Goal: Task Accomplishment & Management: Manage account settings

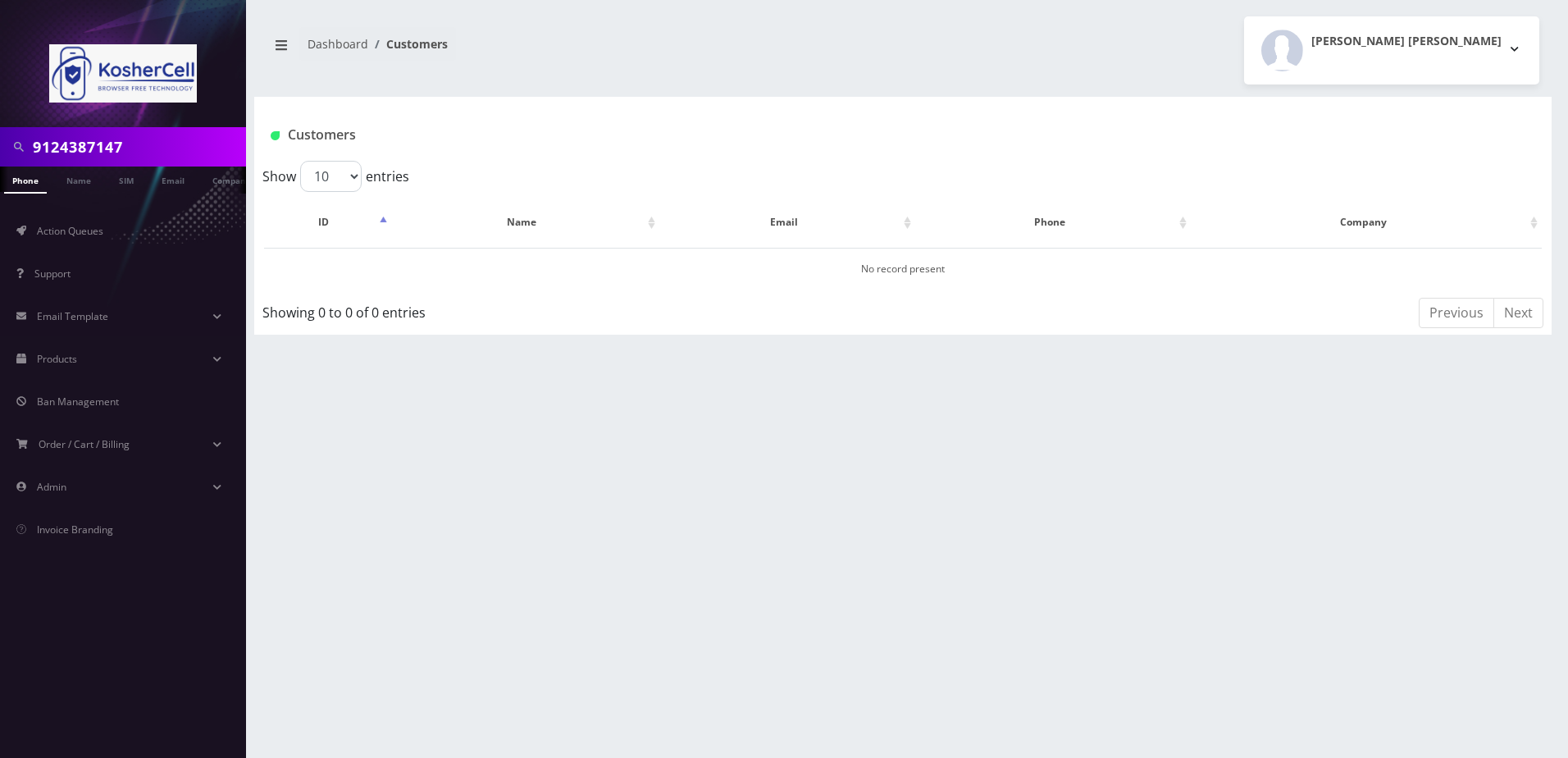
click at [155, 151] on input "9124387147" at bounding box center [137, 147] width 209 height 32
paste input "[PHONE_NUMBER]"
type input "4438902966"
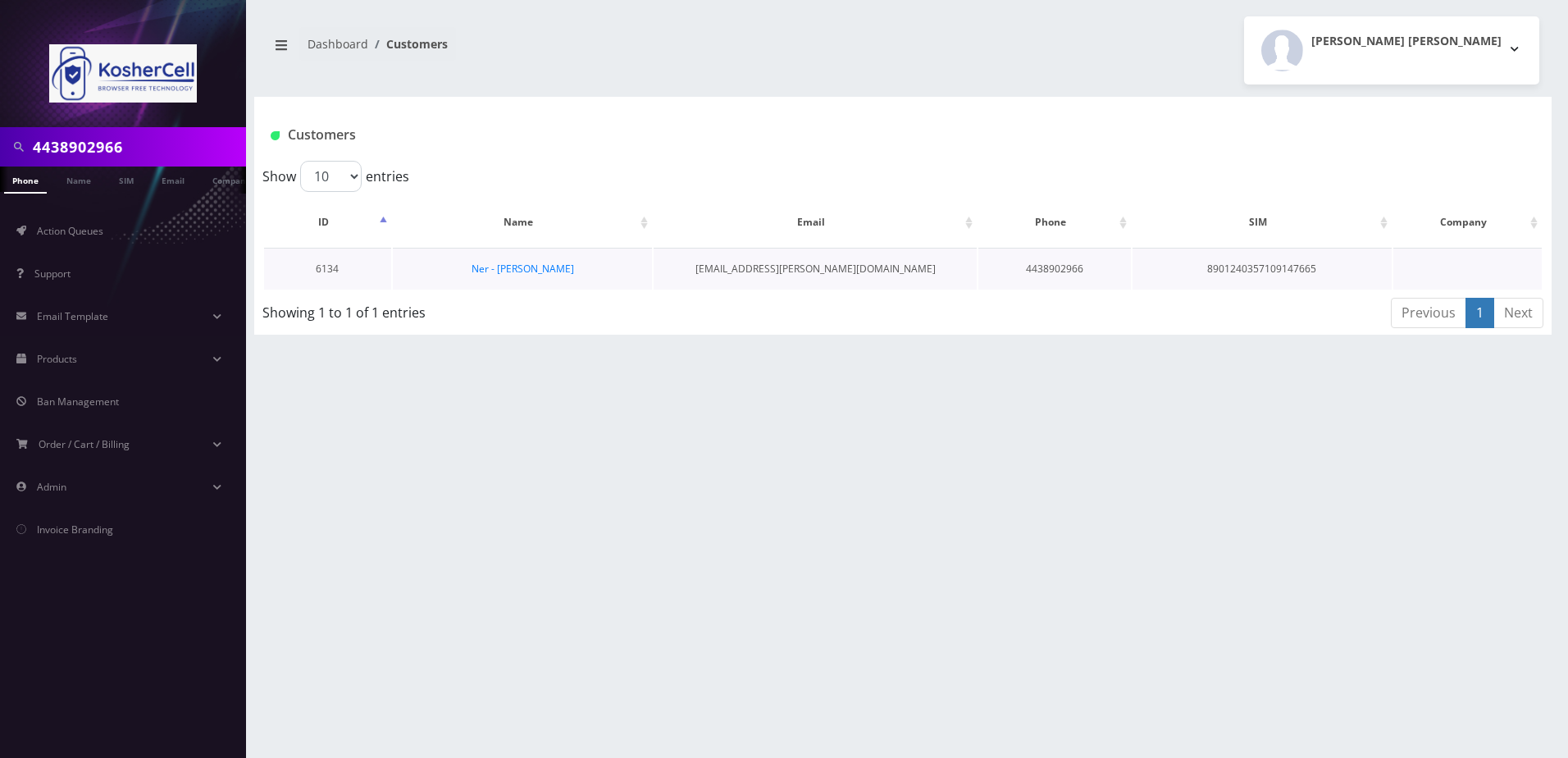
click at [551, 277] on td "Ner - [PERSON_NAME]" at bounding box center [522, 268] width 260 height 41
click at [548, 270] on link "Ner - [PERSON_NAME]" at bounding box center [523, 268] width 103 height 14
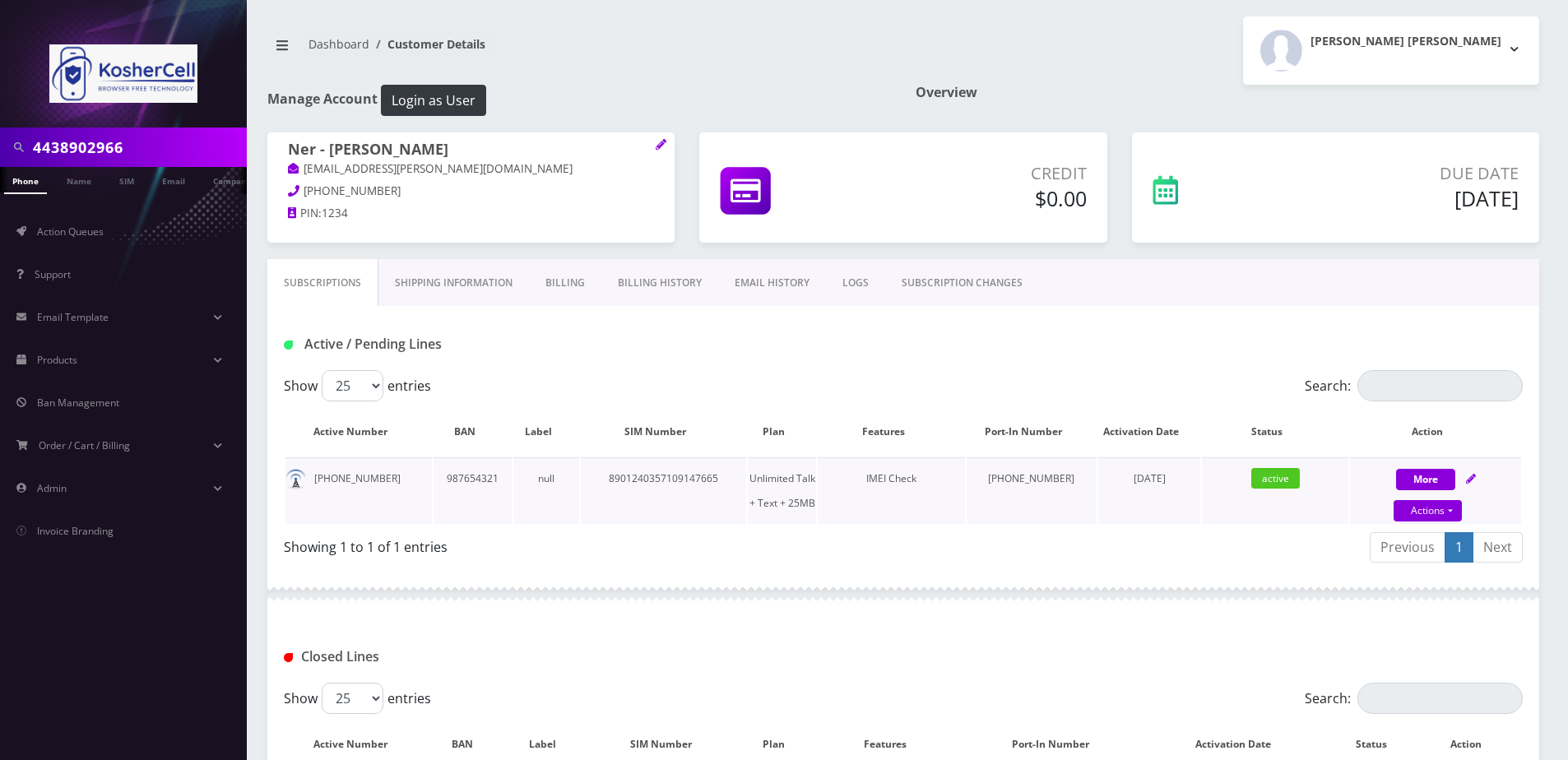
click at [1468, 476] on icon at bounding box center [1471, 479] width 10 height 10
select select "364"
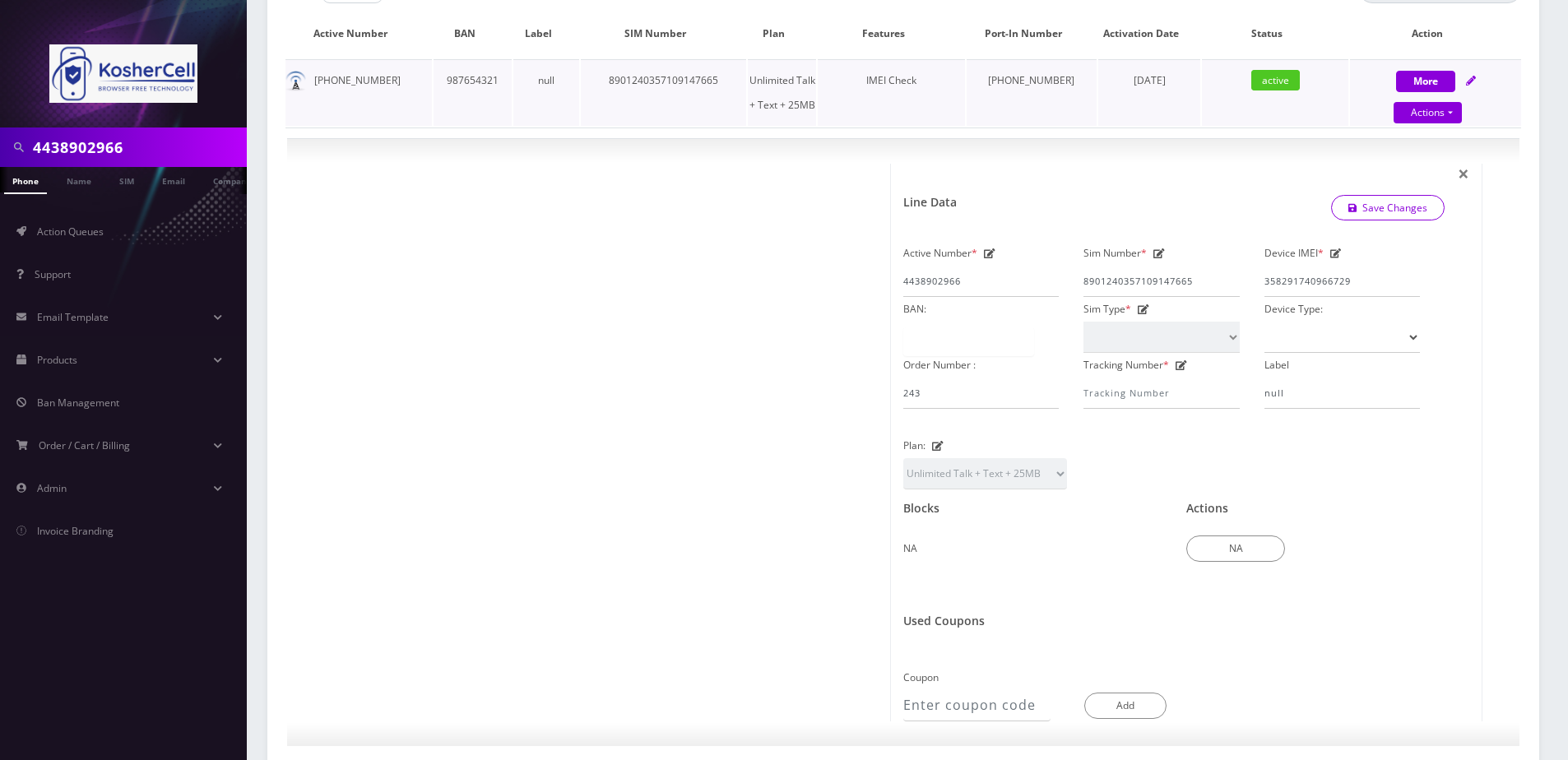
scroll to position [412, 0]
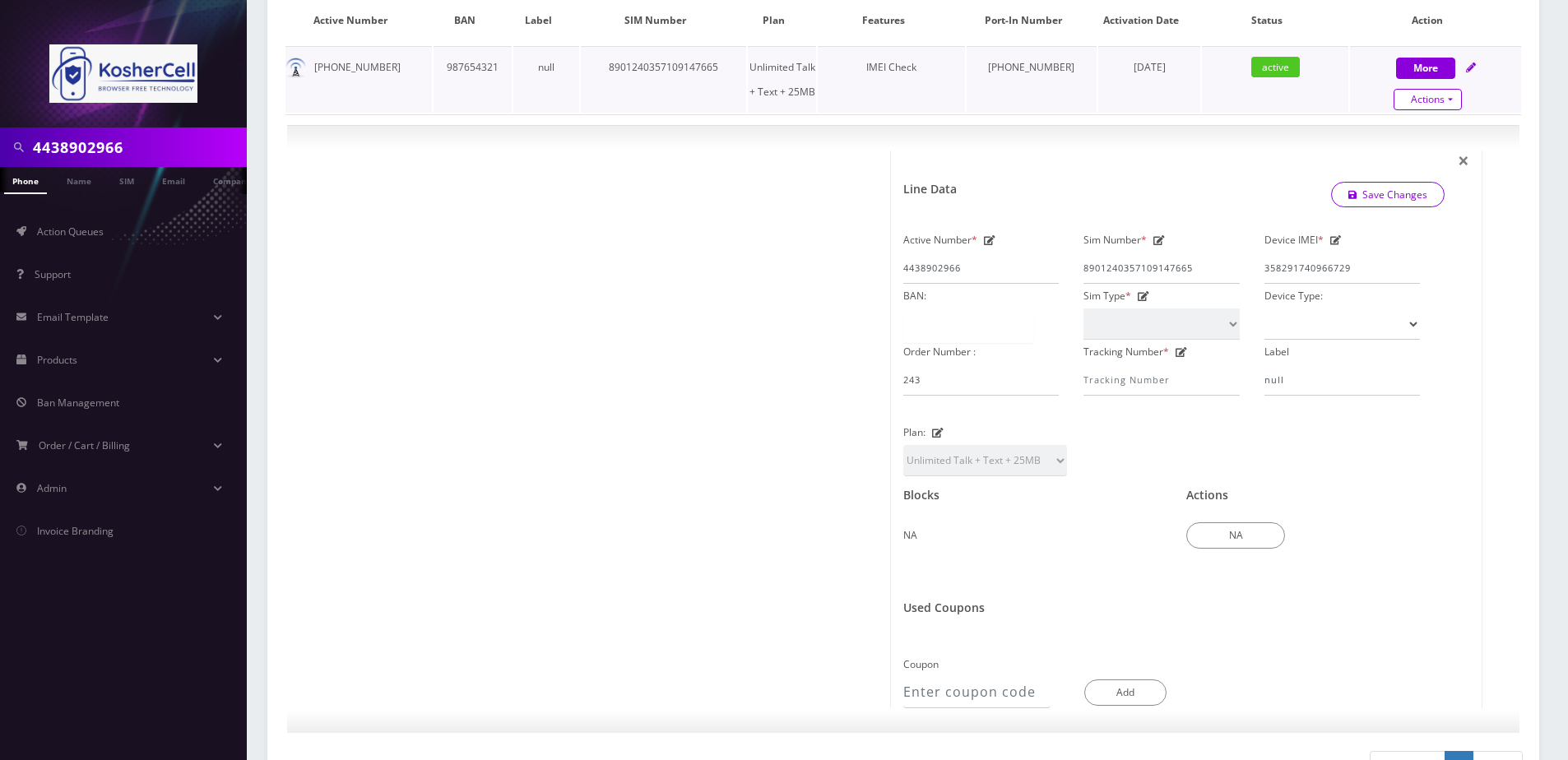
click at [1436, 95] on link "Actions" at bounding box center [1427, 100] width 68 height 22
select select "364"
click at [1421, 153] on link "Unpause" at bounding box center [1449, 155] width 171 height 25
select select "364"
click at [1428, 92] on link "Actions" at bounding box center [1427, 100] width 68 height 22
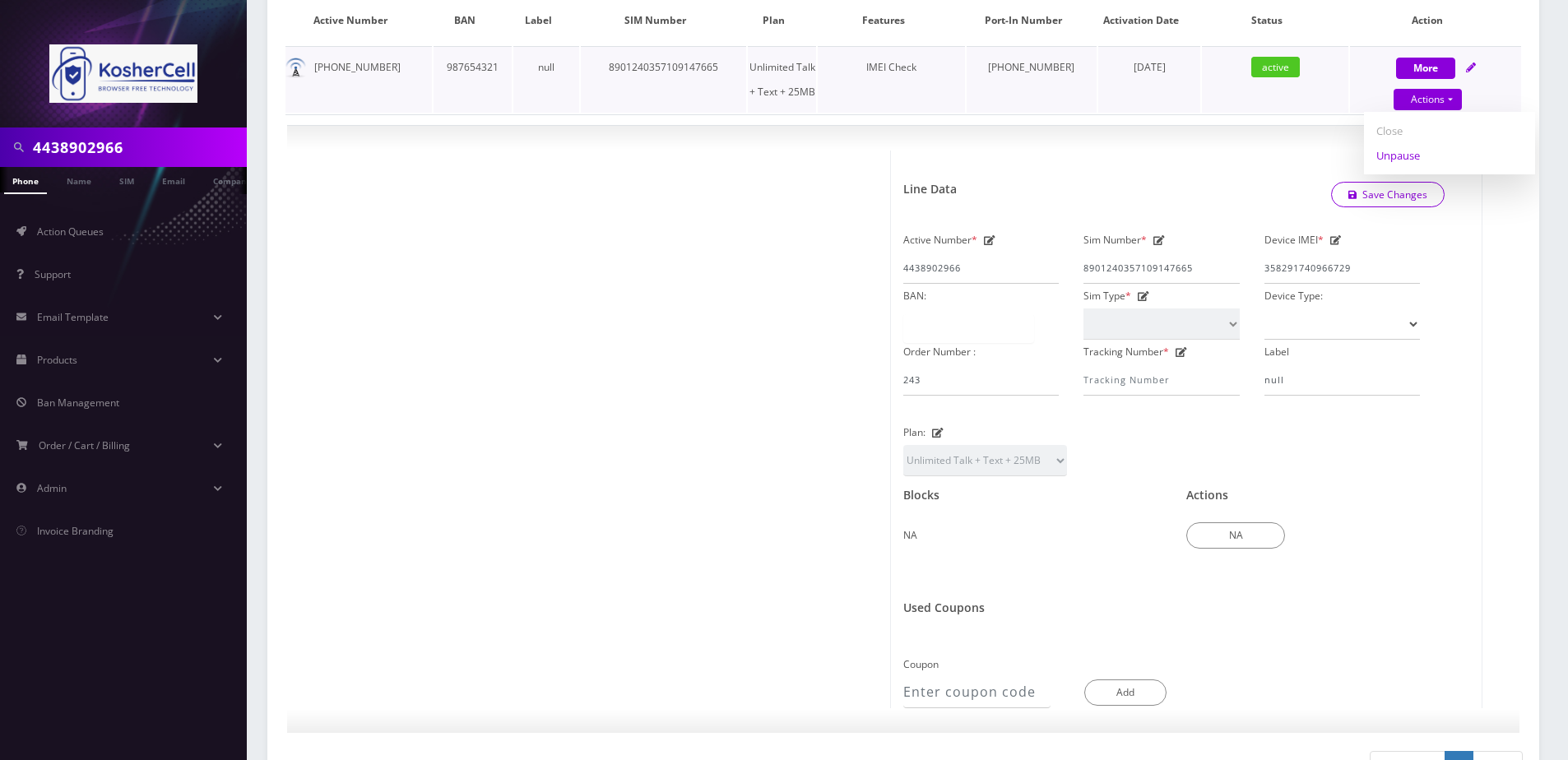
click at [1402, 156] on link "Unpause" at bounding box center [1449, 155] width 171 height 25
select select "364"
click at [1376, 202] on link "Save Changes" at bounding box center [1389, 195] width 115 height 26
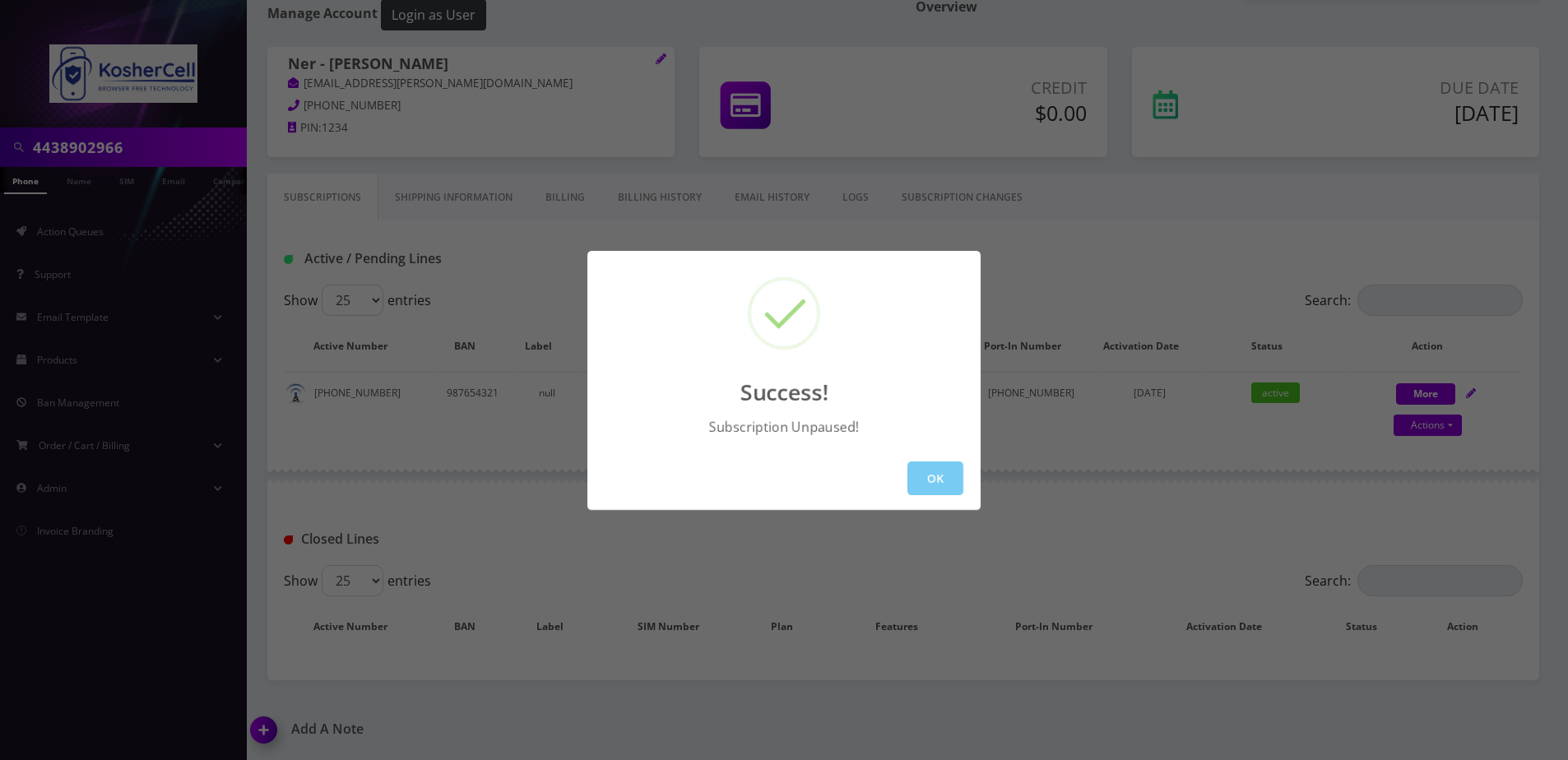
scroll to position [193, 0]
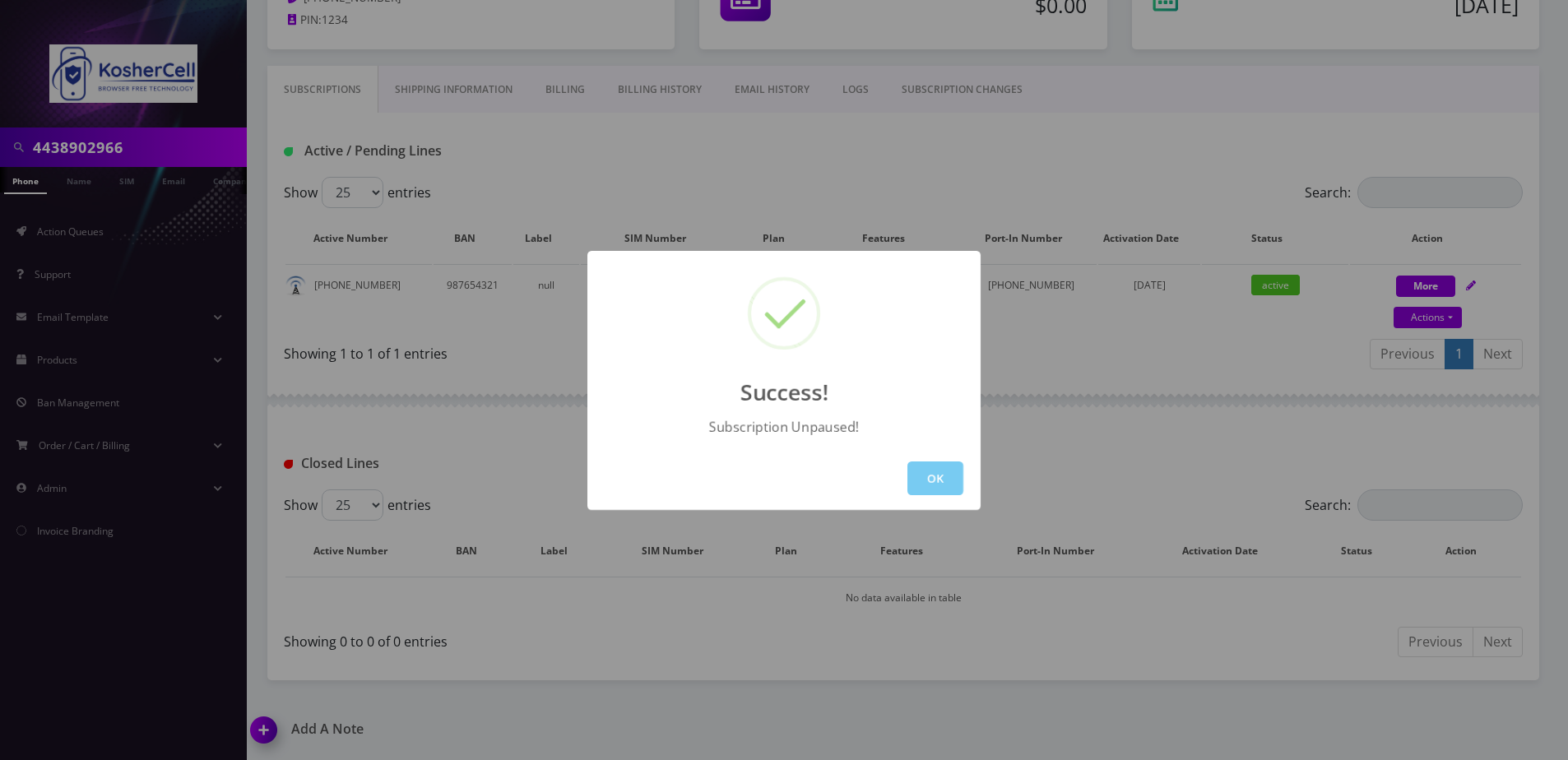
click at [946, 470] on button "OK" at bounding box center [935, 478] width 56 height 34
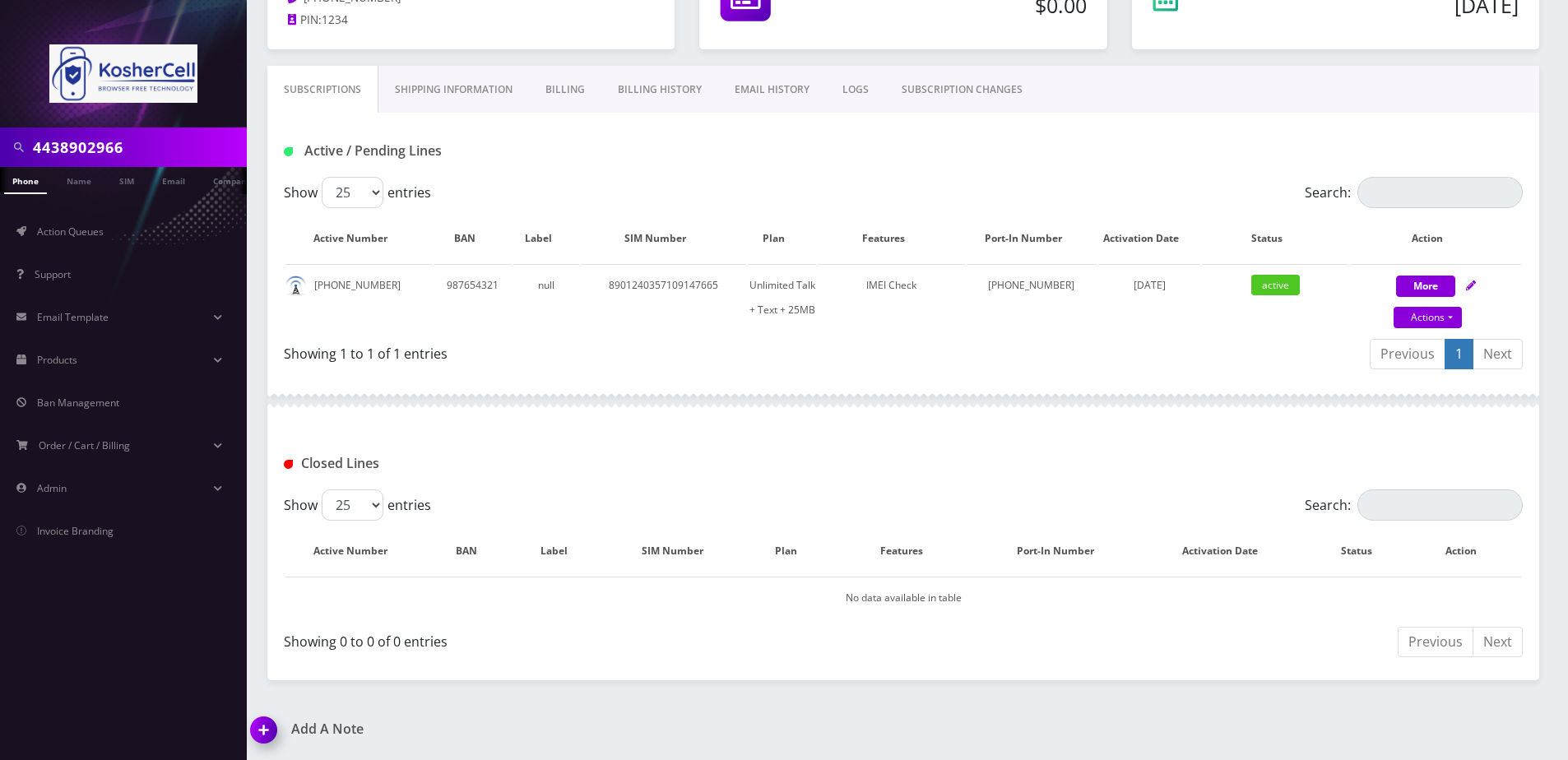
scroll to position [85, 0]
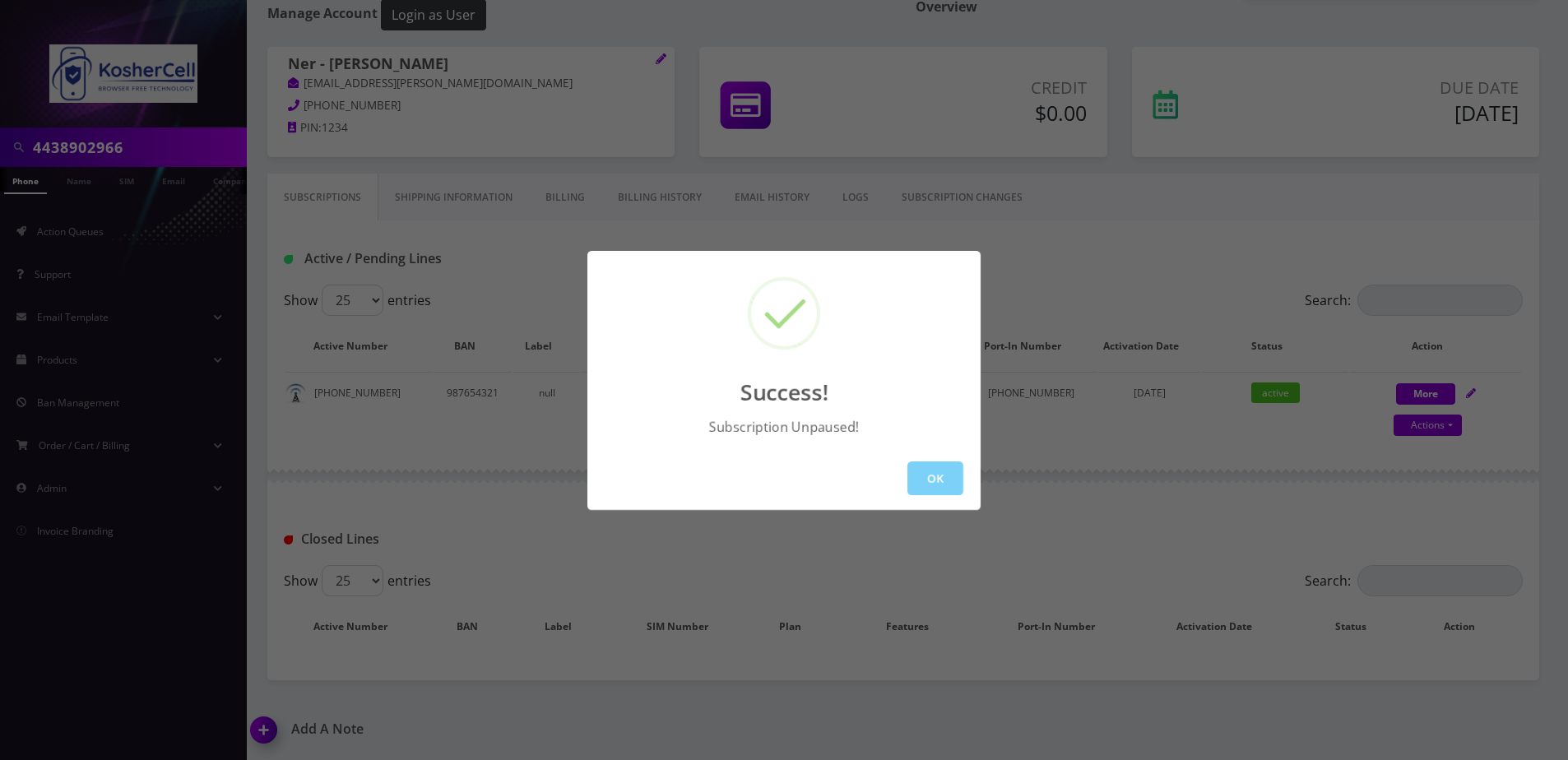
click at [1444, 310] on div "Success! Subscription Unpaused! OK" at bounding box center [784, 380] width 1568 height 760
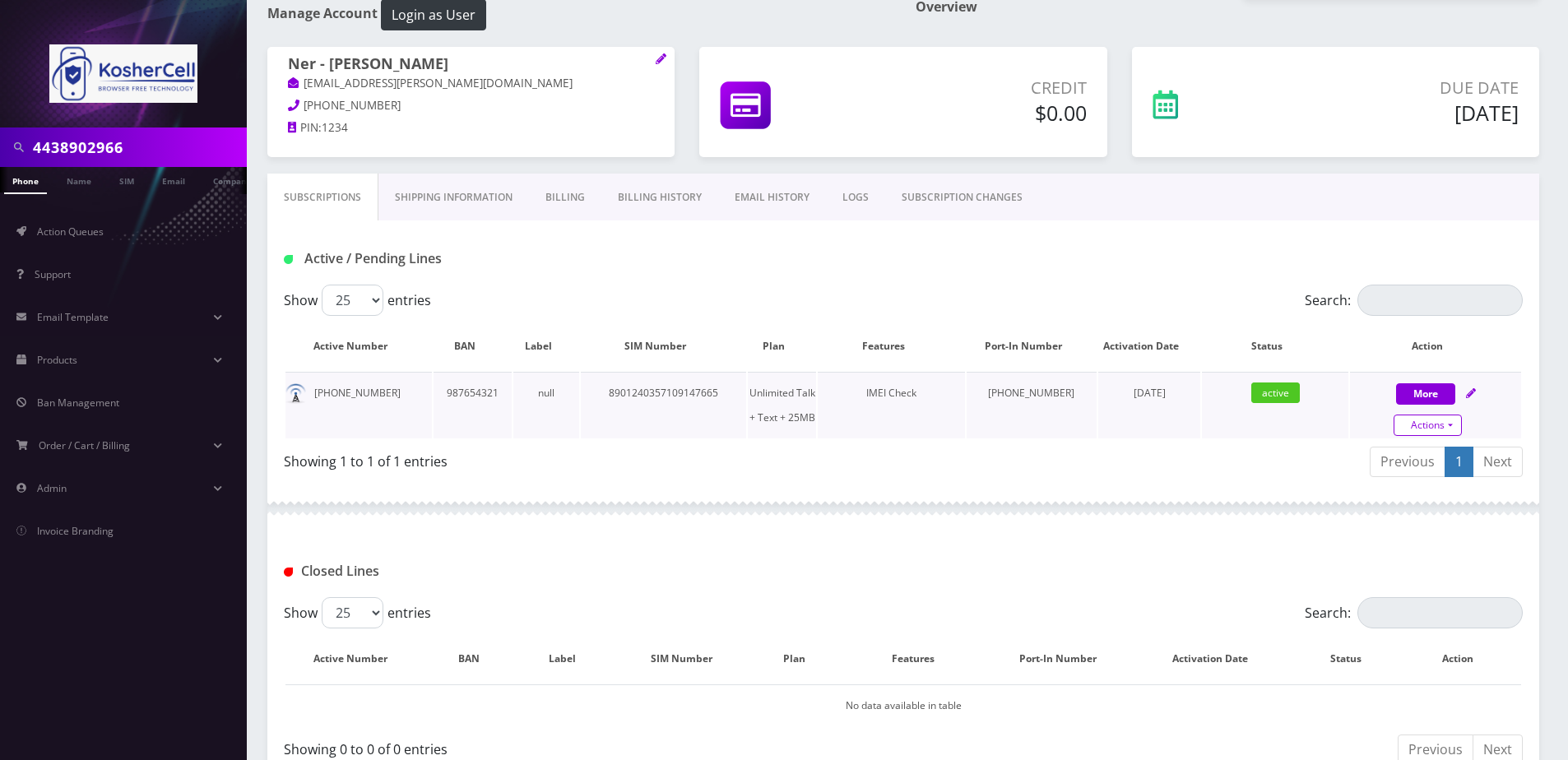
click at [1429, 430] on link "Actions" at bounding box center [1427, 426] width 68 height 22
select select "364"
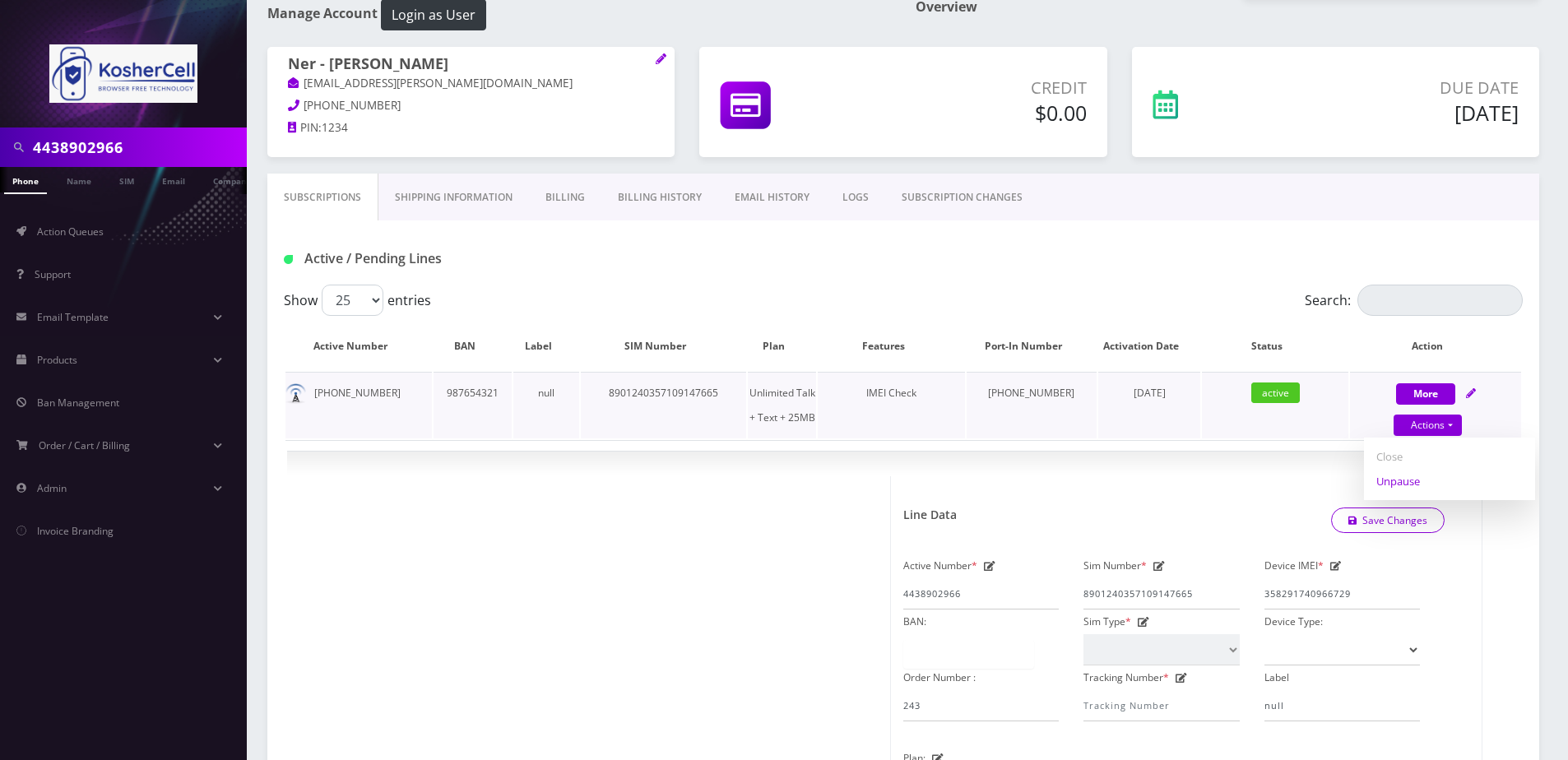
click at [1411, 476] on link "Unpause" at bounding box center [1449, 481] width 171 height 25
select select "364"
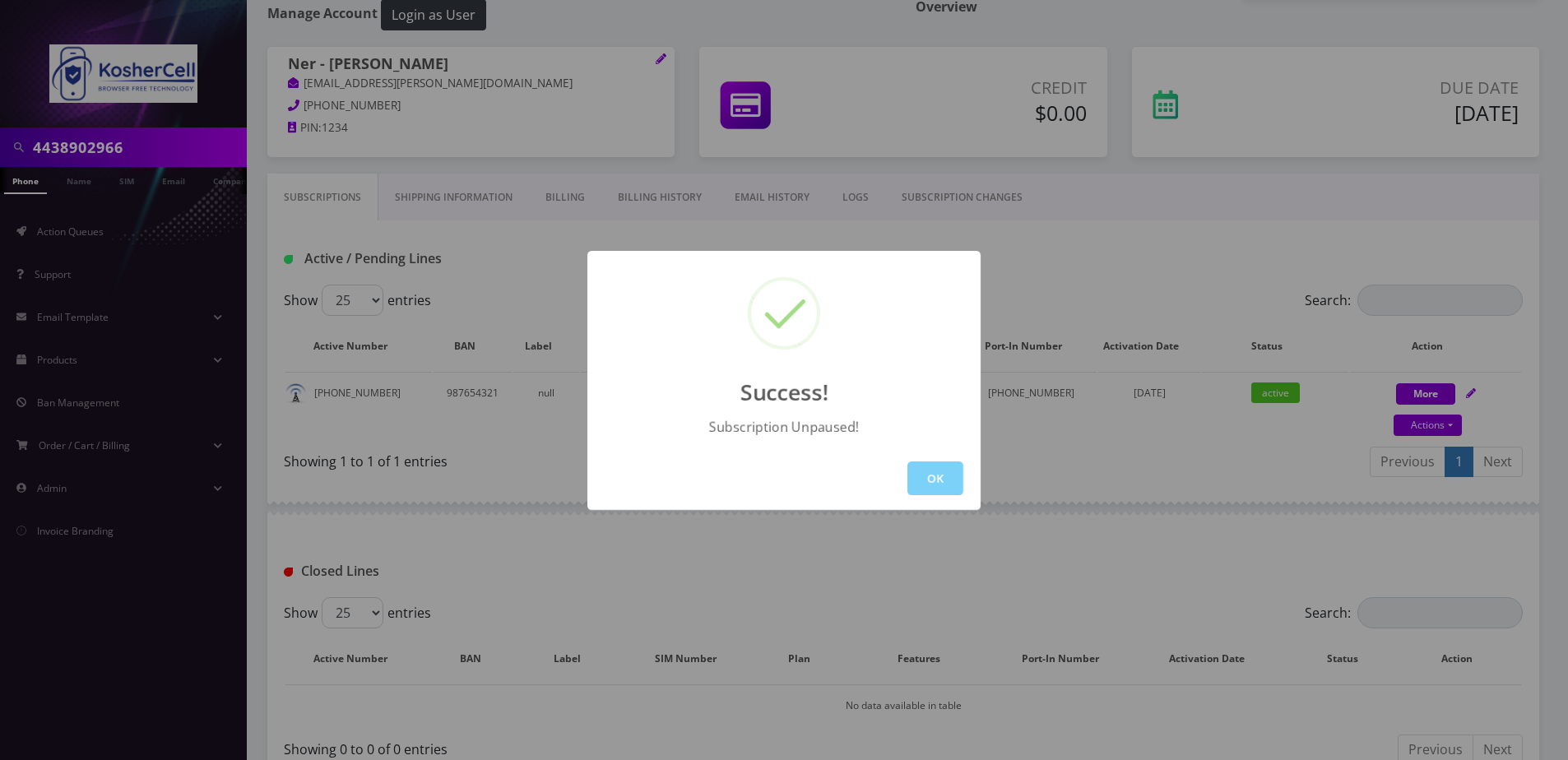
scroll to position [193, 0]
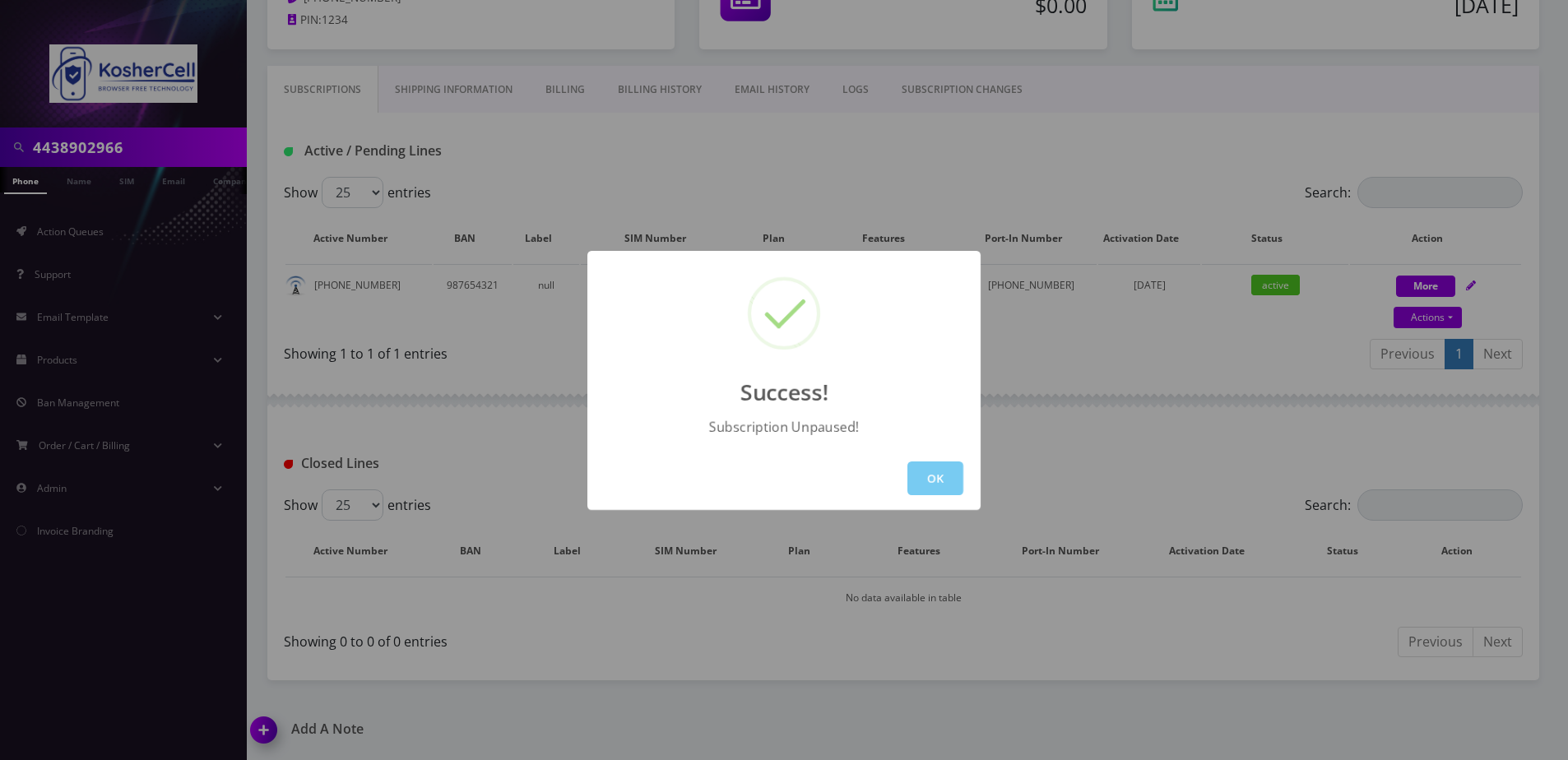
click at [942, 480] on button "OK" at bounding box center [935, 478] width 56 height 34
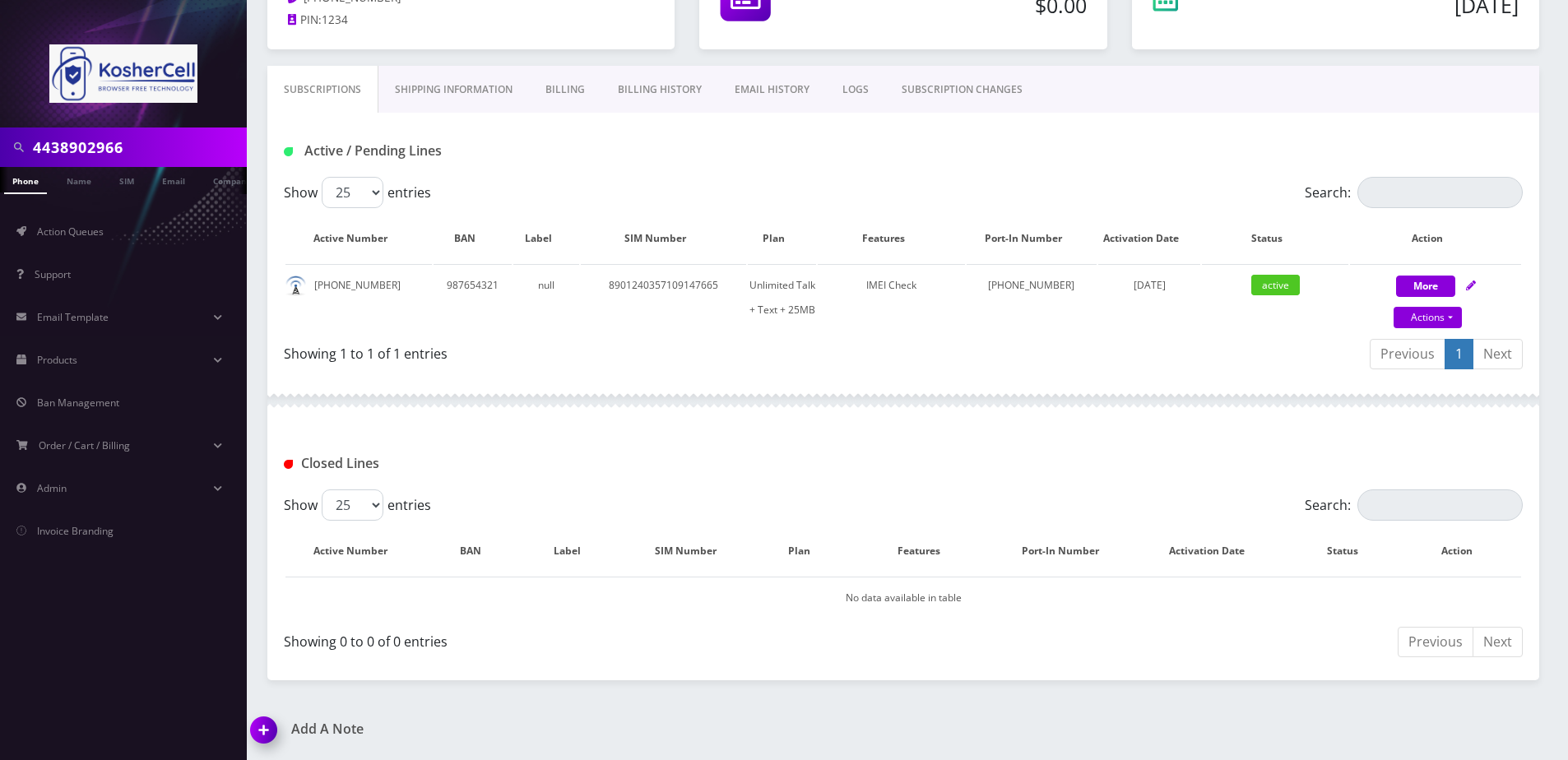
click at [826, 87] on link "LOGS" at bounding box center [855, 89] width 59 height 48
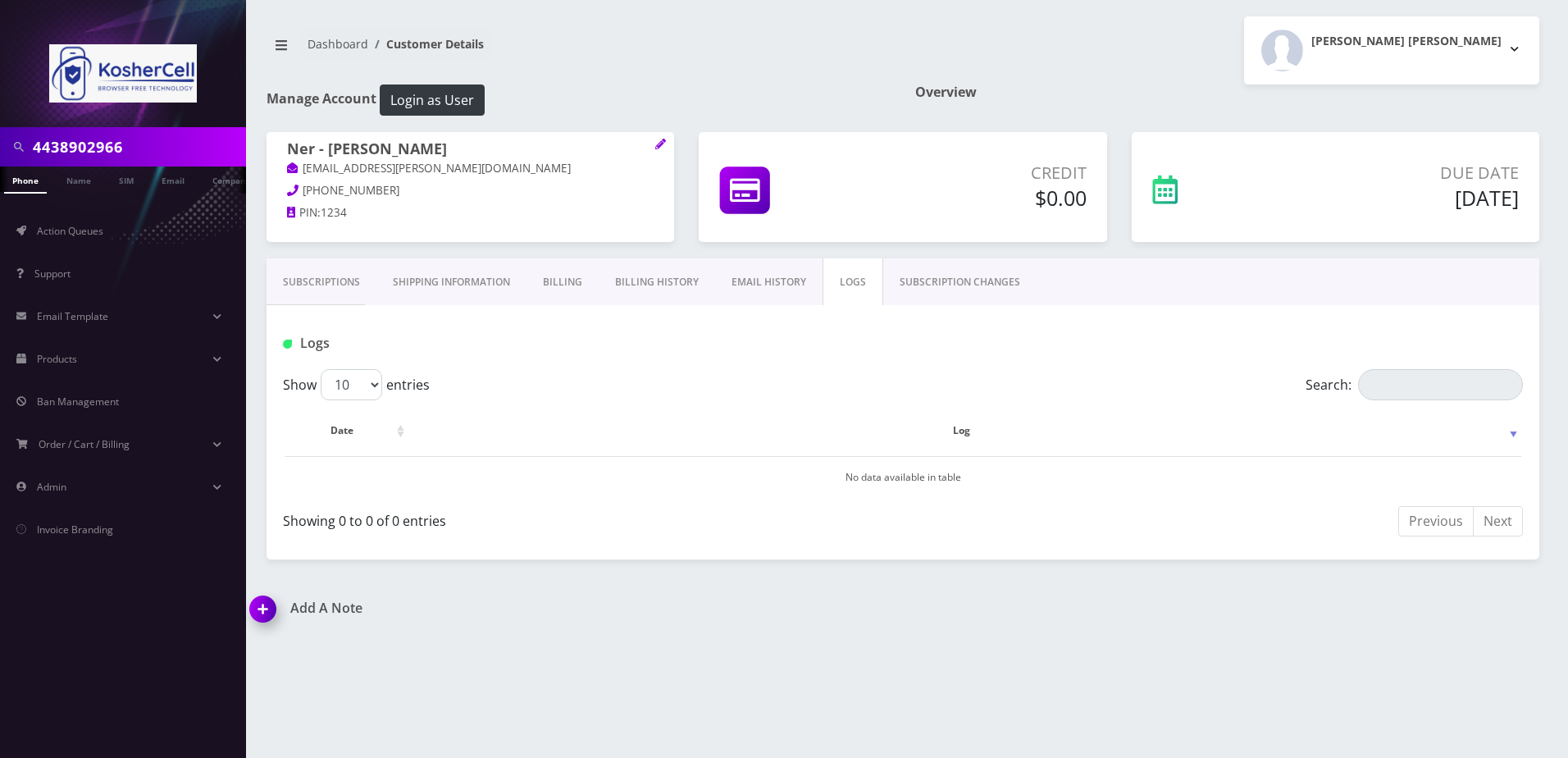
click at [759, 271] on link "EMAIL HISTORY" at bounding box center [769, 282] width 108 height 47
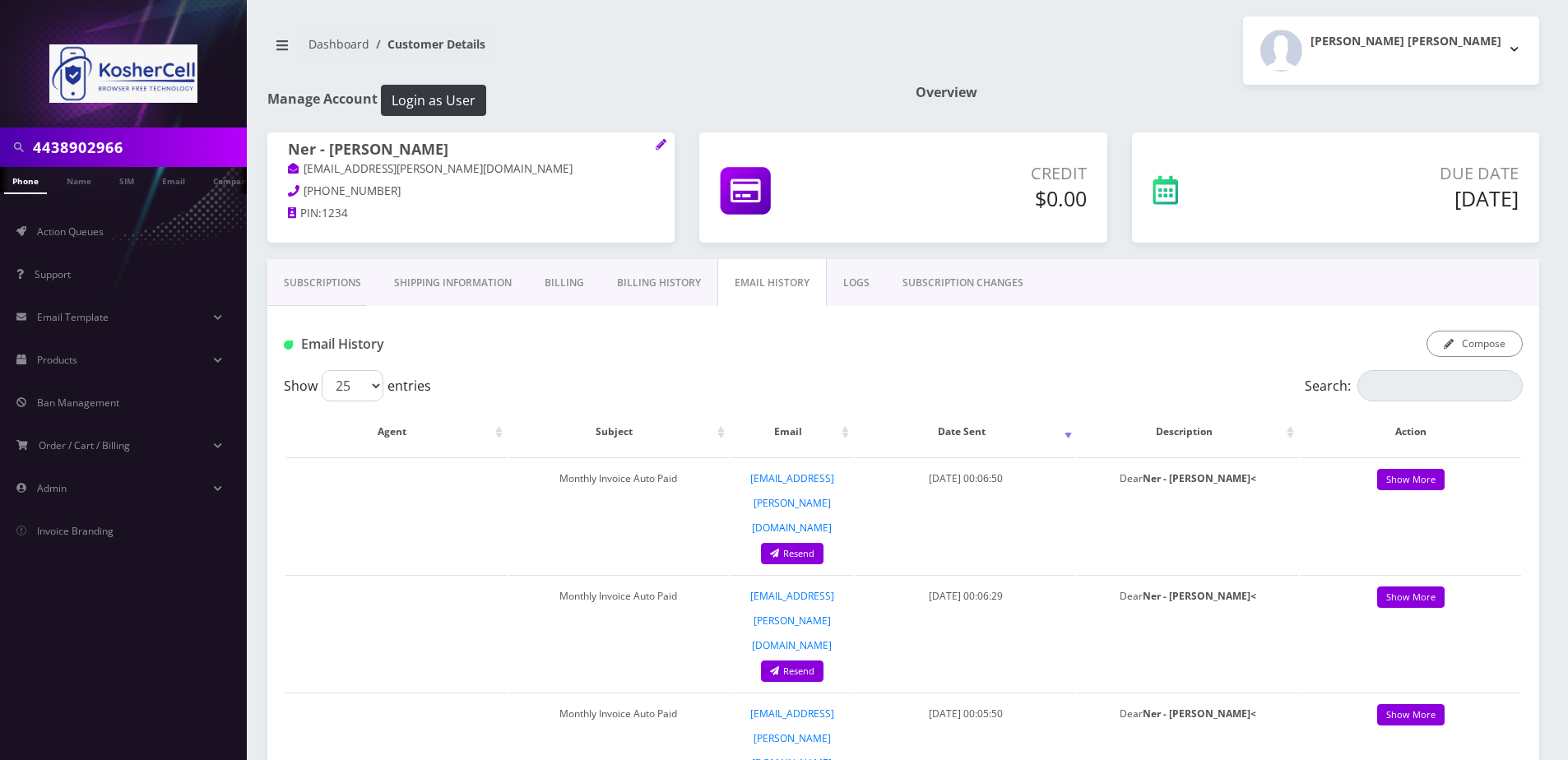
click at [577, 286] on link "Billing" at bounding box center [564, 283] width 72 height 48
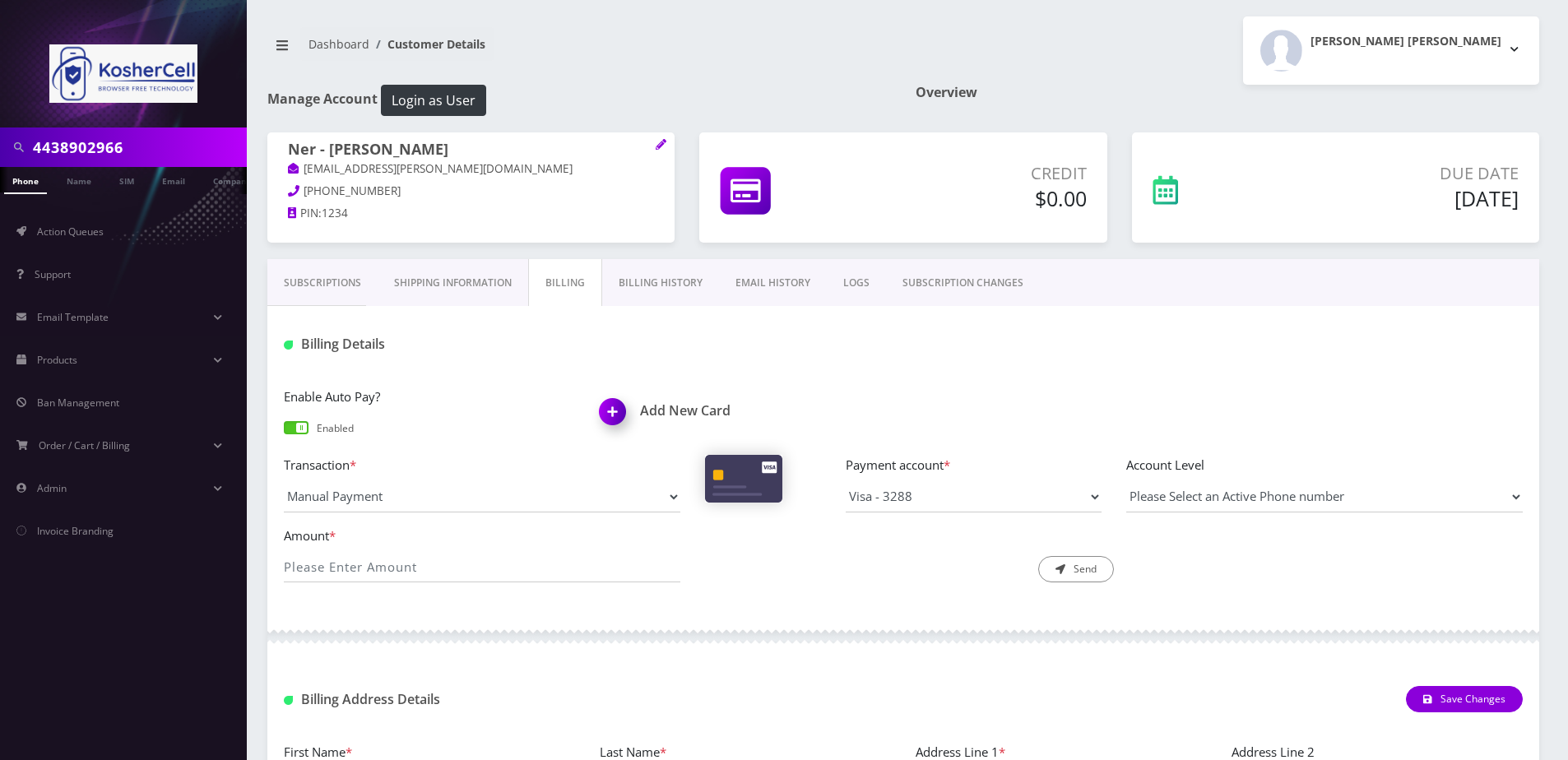
click at [645, 285] on link "Billing History" at bounding box center [660, 283] width 117 height 48
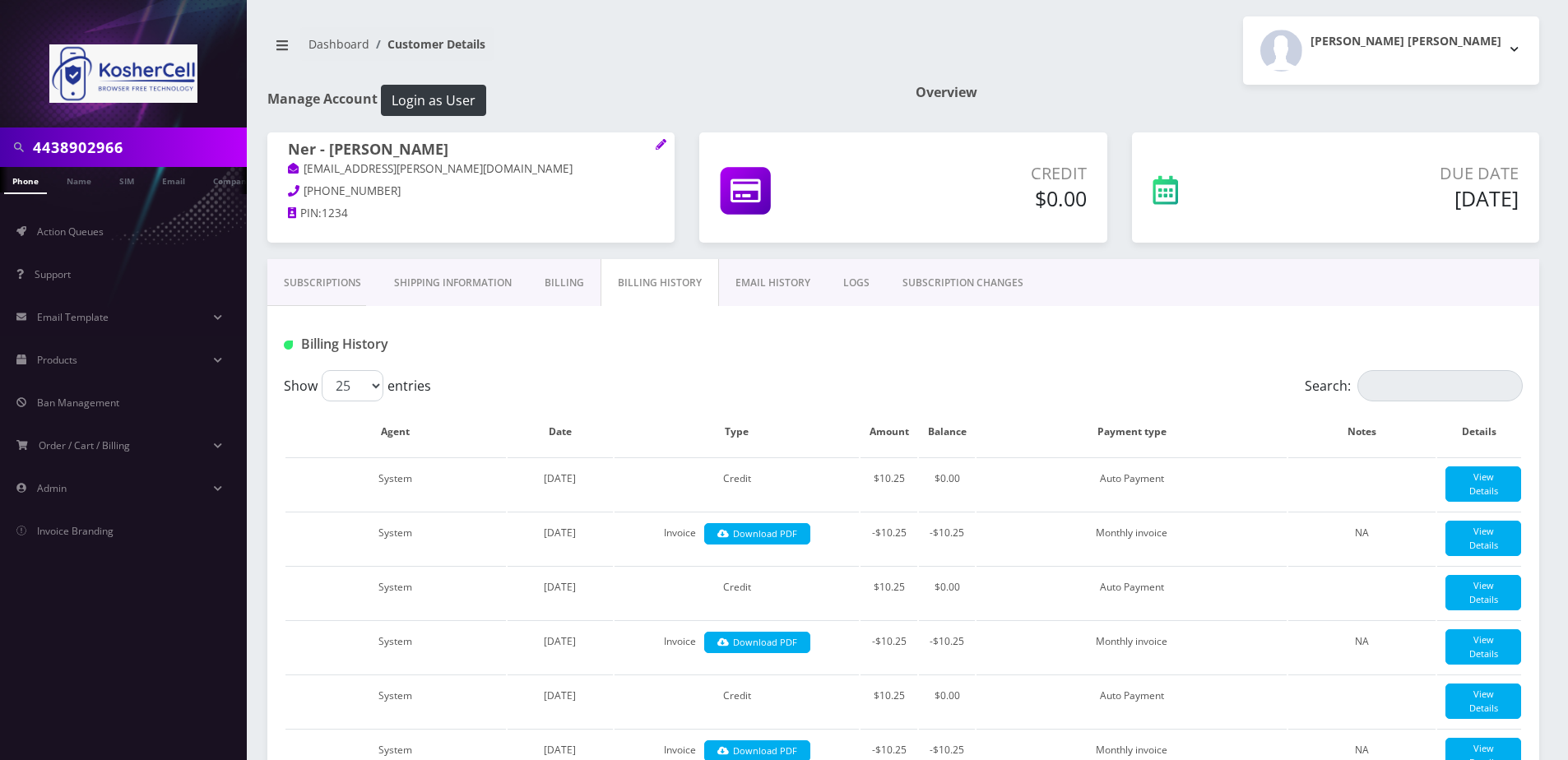
click at [761, 270] on link "EMAIL HISTORY" at bounding box center [772, 283] width 108 height 48
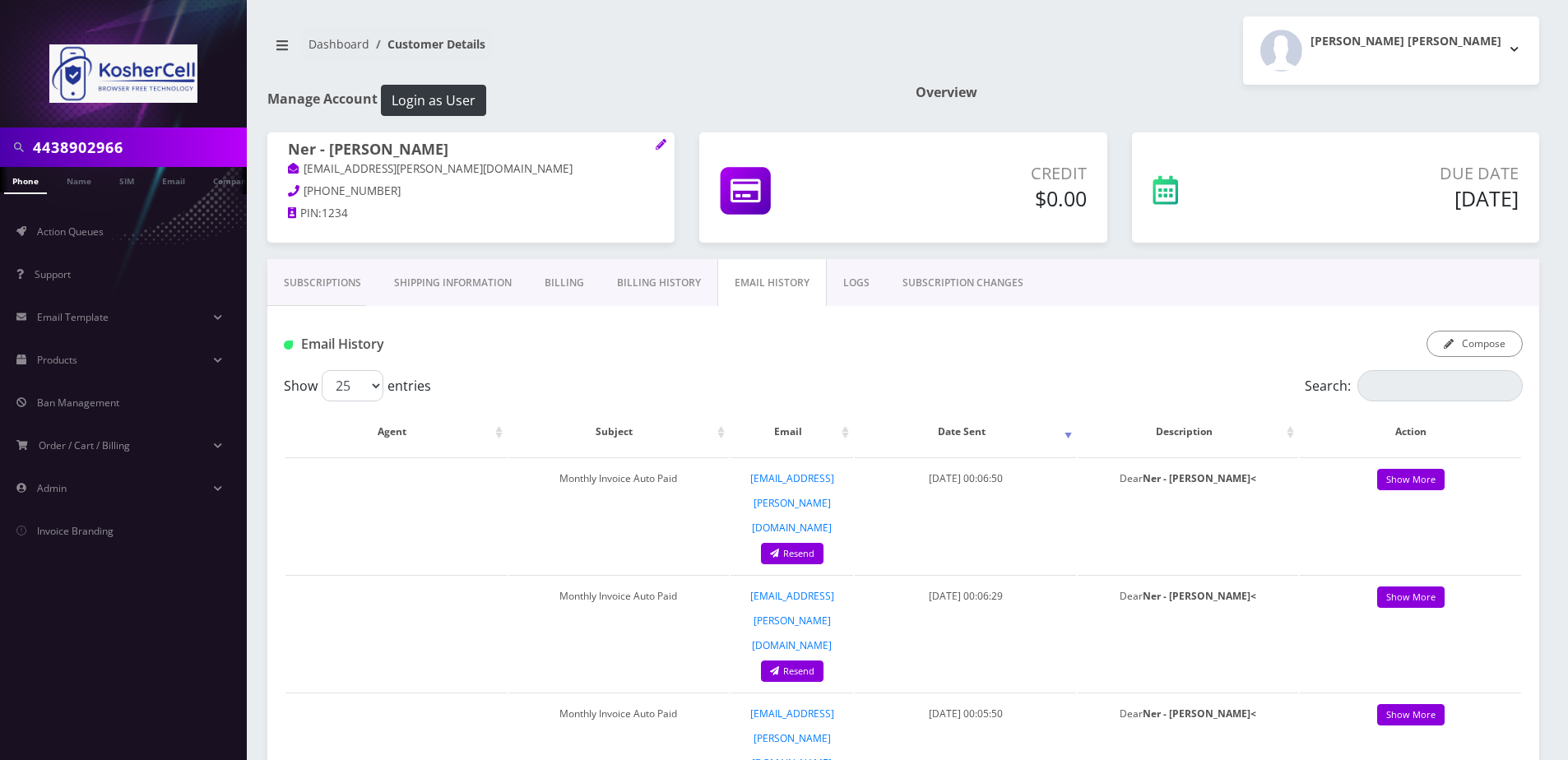
click at [282, 280] on link "Subscriptions" at bounding box center [322, 283] width 110 height 48
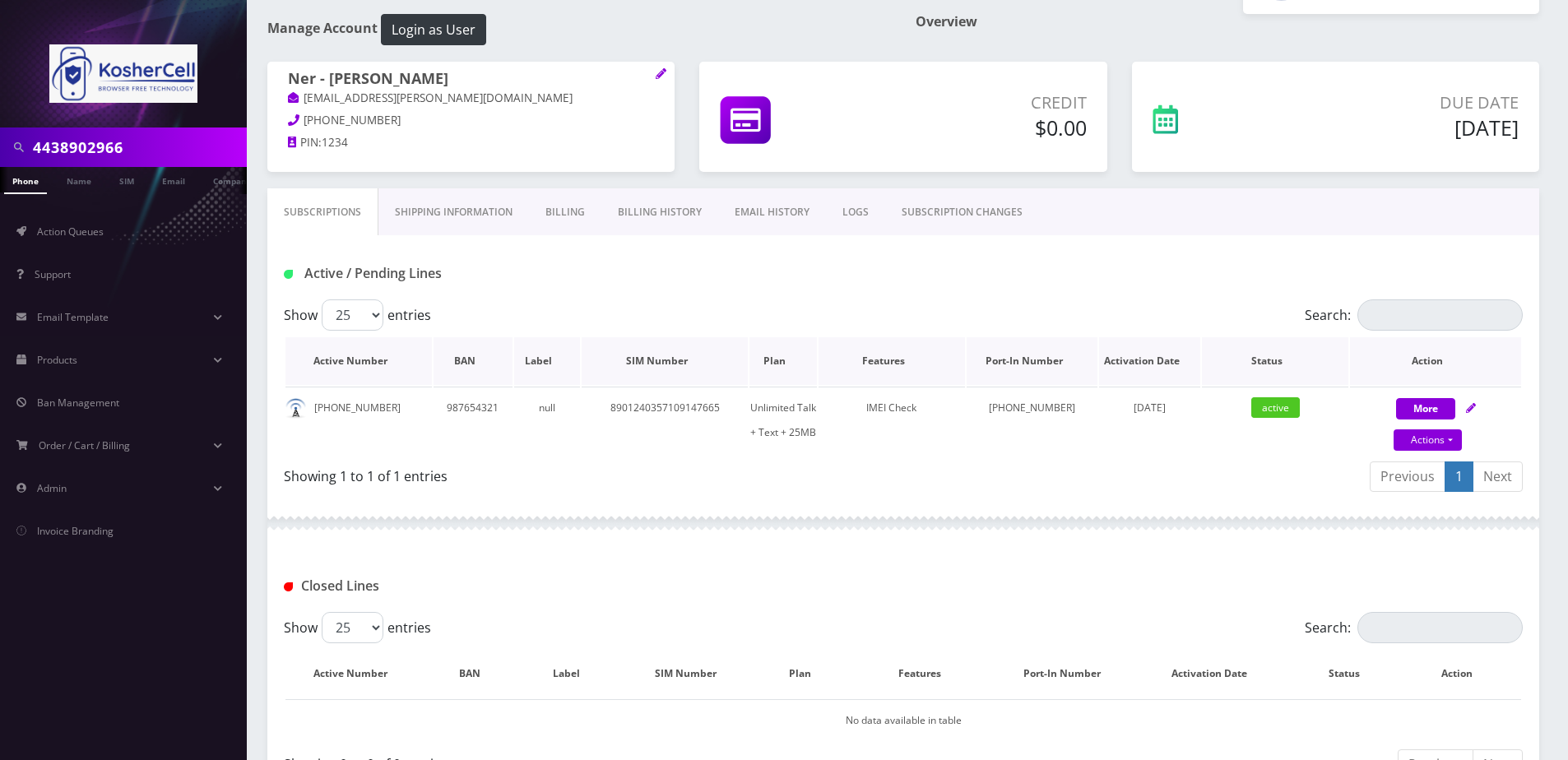
scroll to position [164, 0]
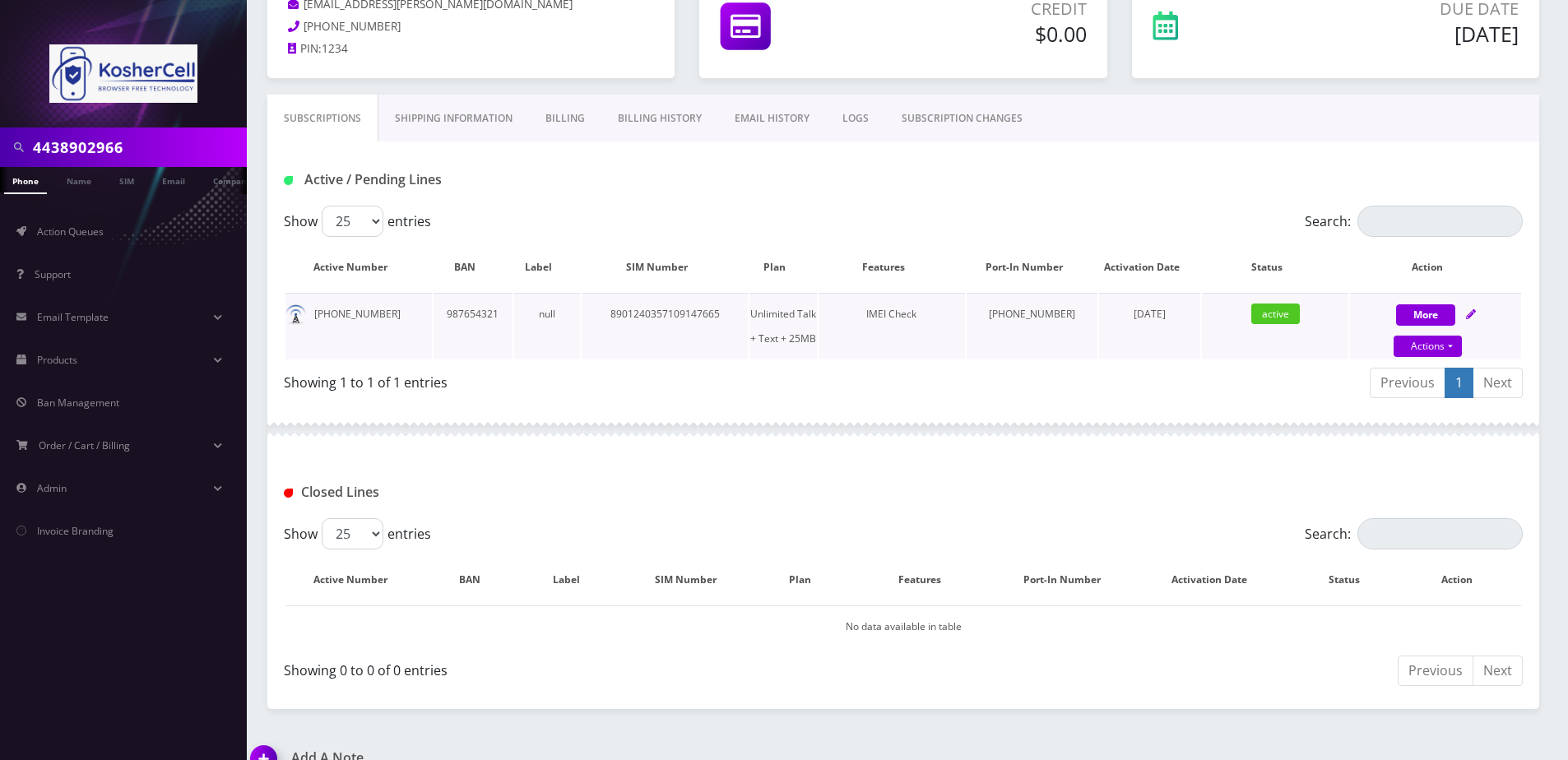
click at [1284, 317] on span "active" at bounding box center [1275, 314] width 49 height 21
click at [1434, 352] on link "Actions" at bounding box center [1427, 346] width 68 height 22
select select "364"
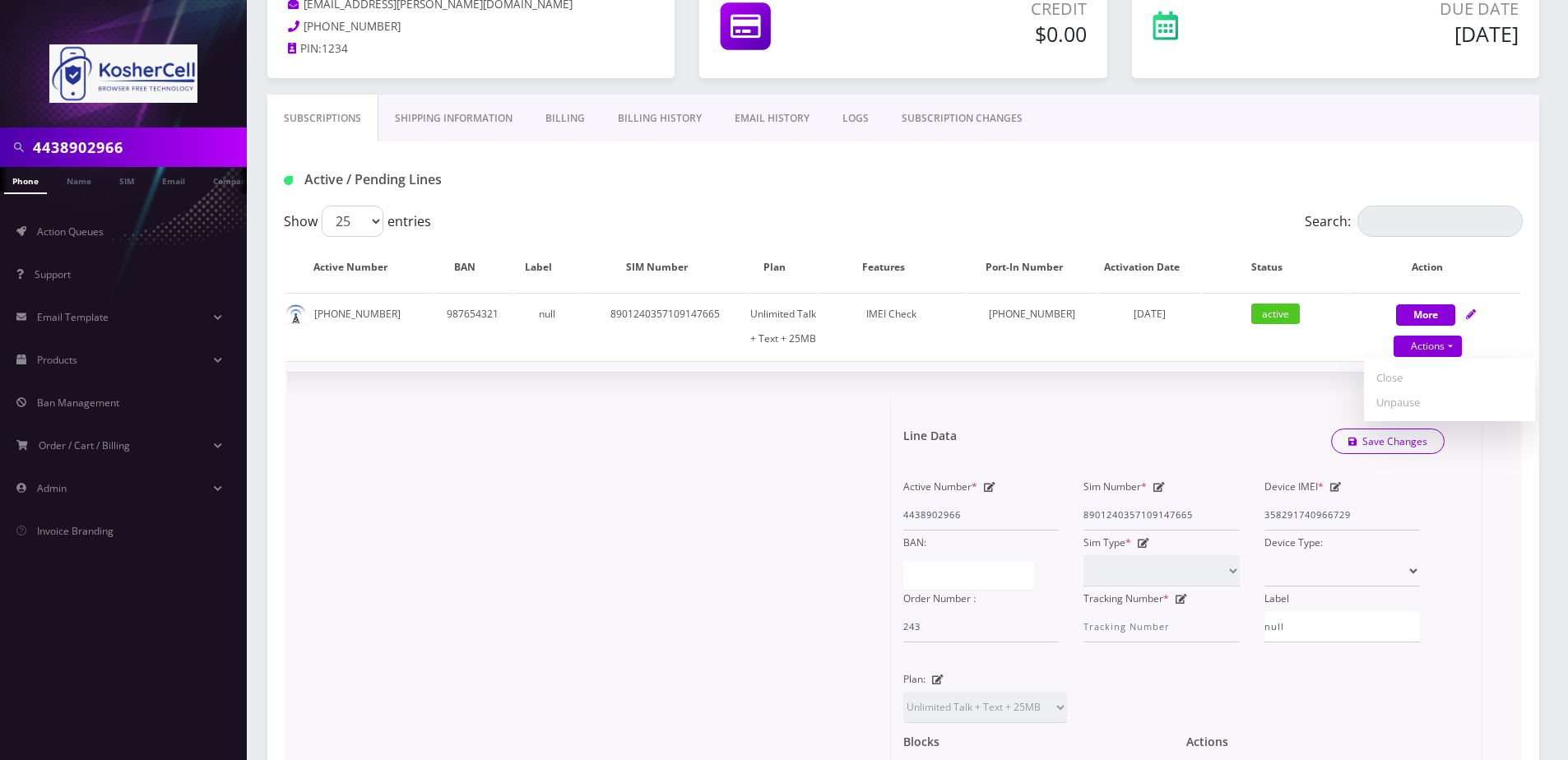
click at [1271, 400] on form "Line Data Save Changes Active Number * 4438902966 Sim Number * 8901240357109147…" at bounding box center [1187, 647] width 566 height 502
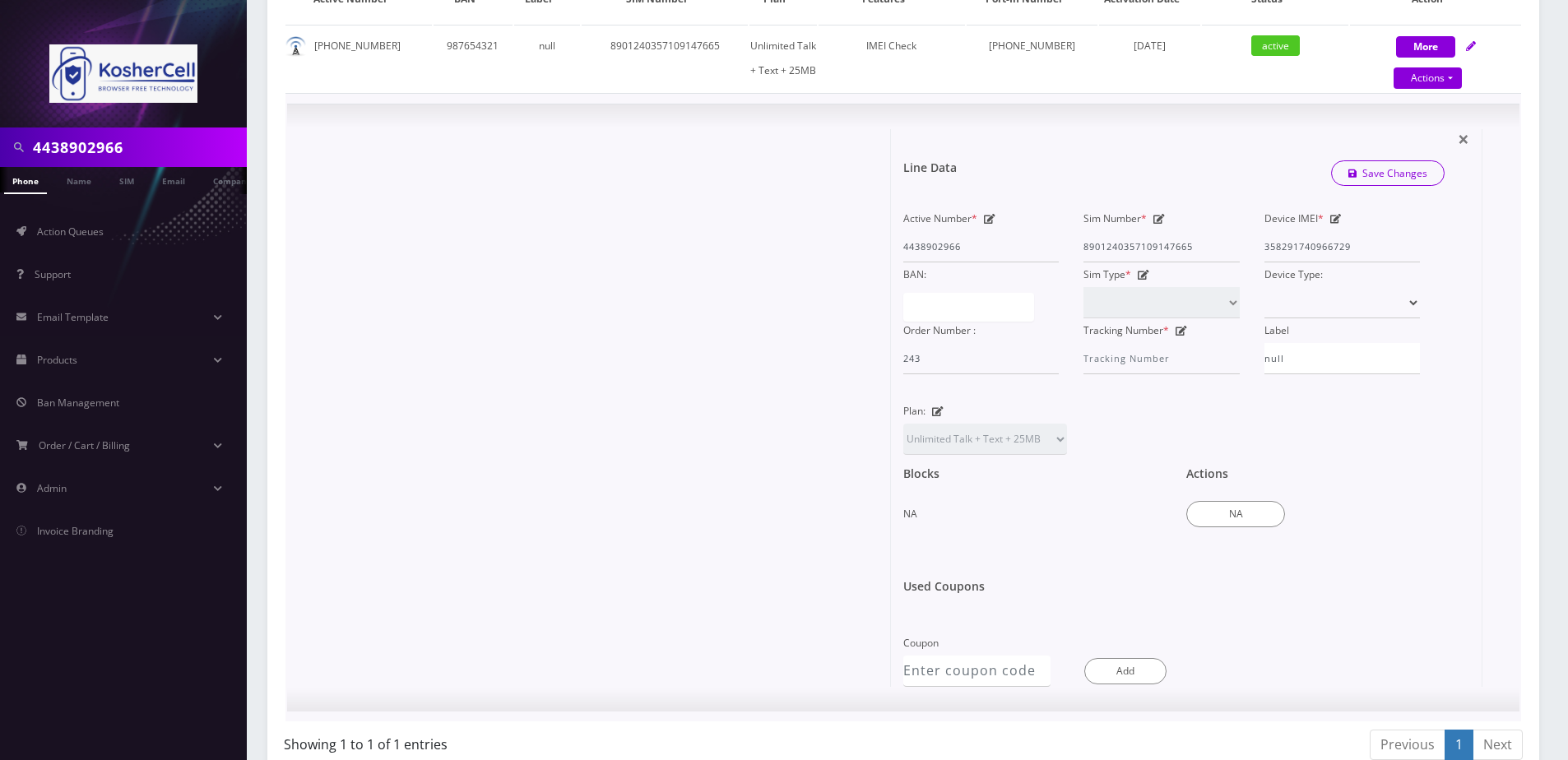
scroll to position [412, 0]
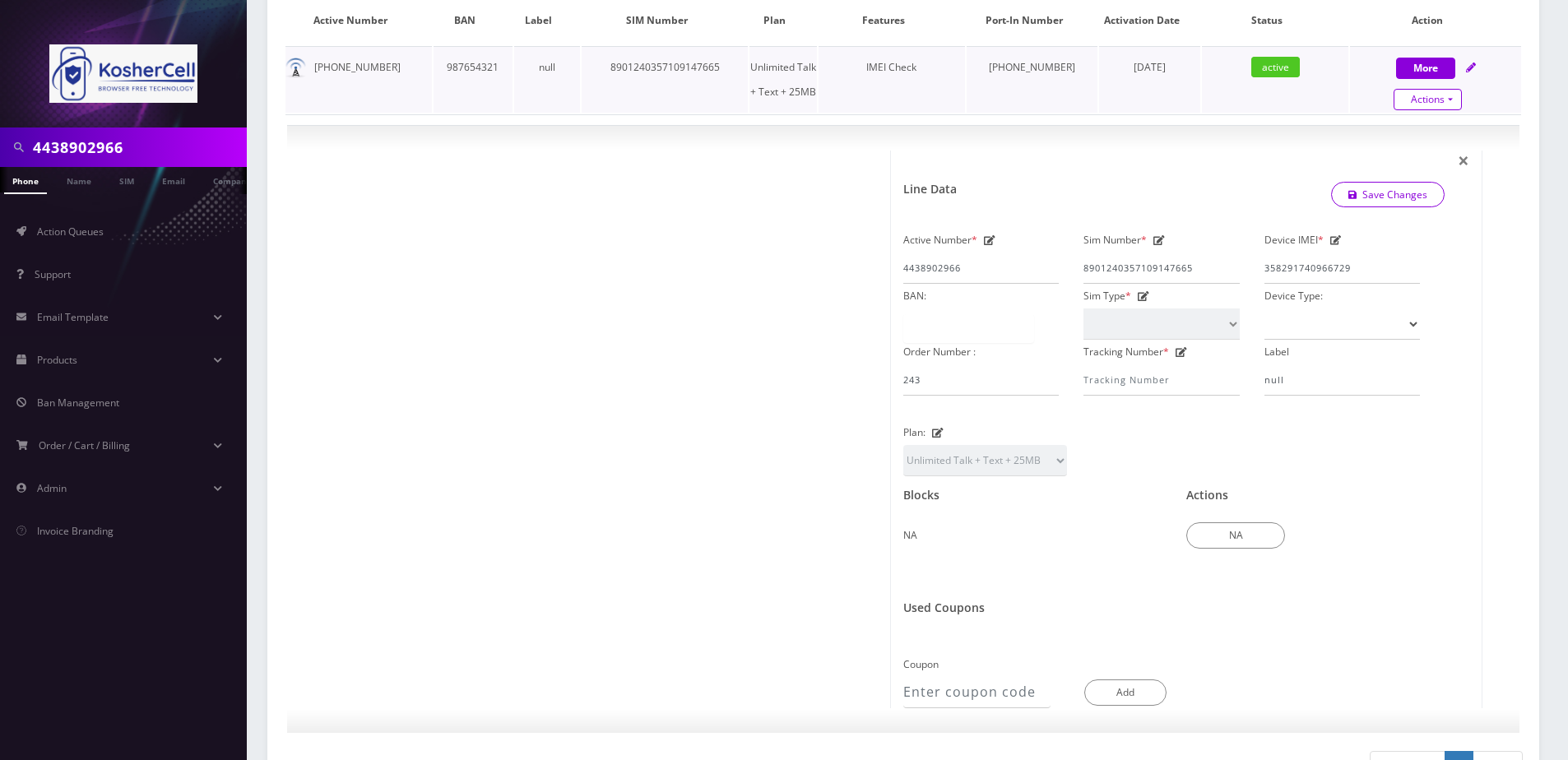
click at [1424, 104] on link "Actions" at bounding box center [1427, 100] width 68 height 22
click at [1419, 154] on link "Unpause" at bounding box center [1449, 155] width 171 height 25
select select "364"
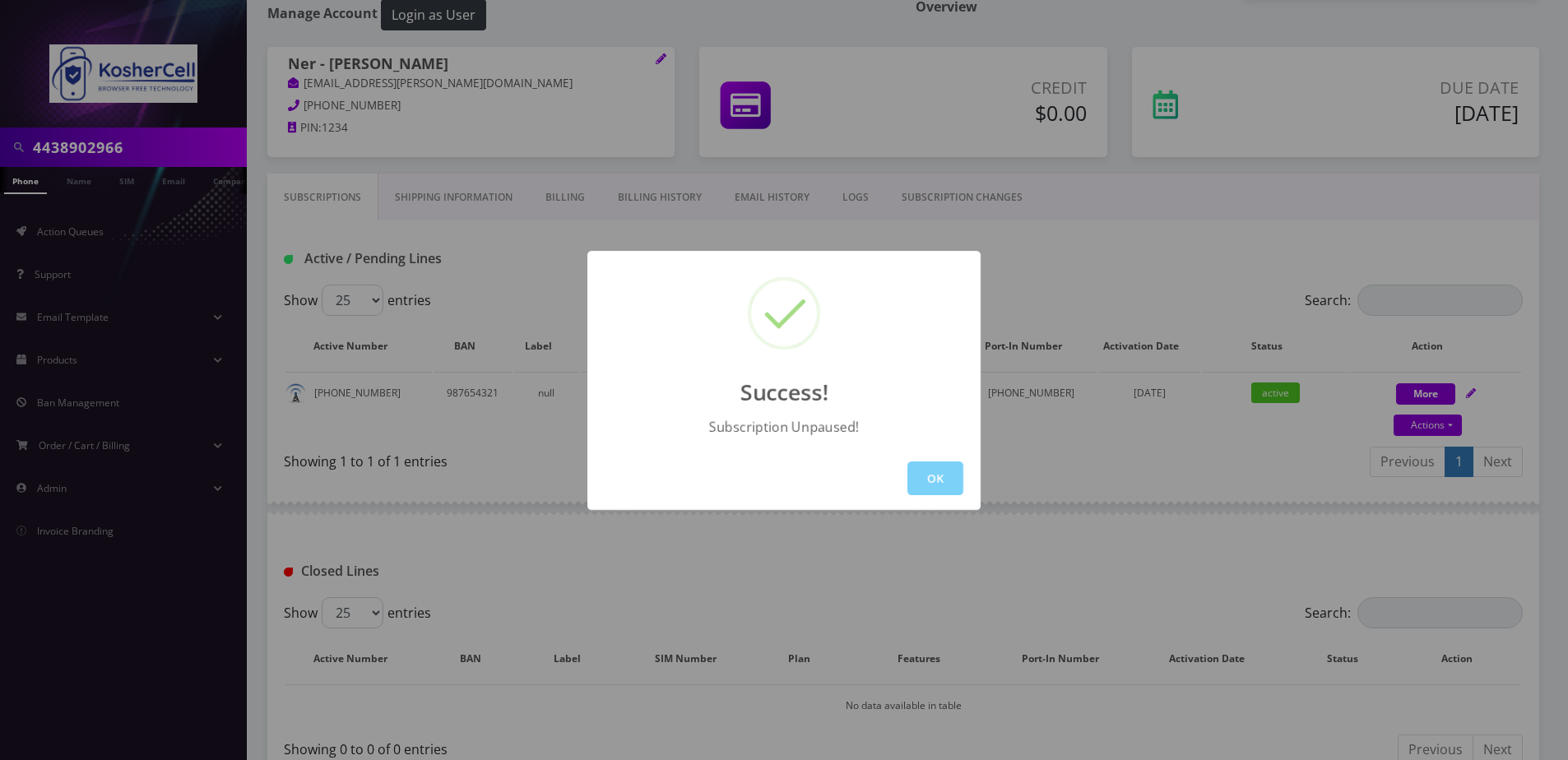
scroll to position [193, 0]
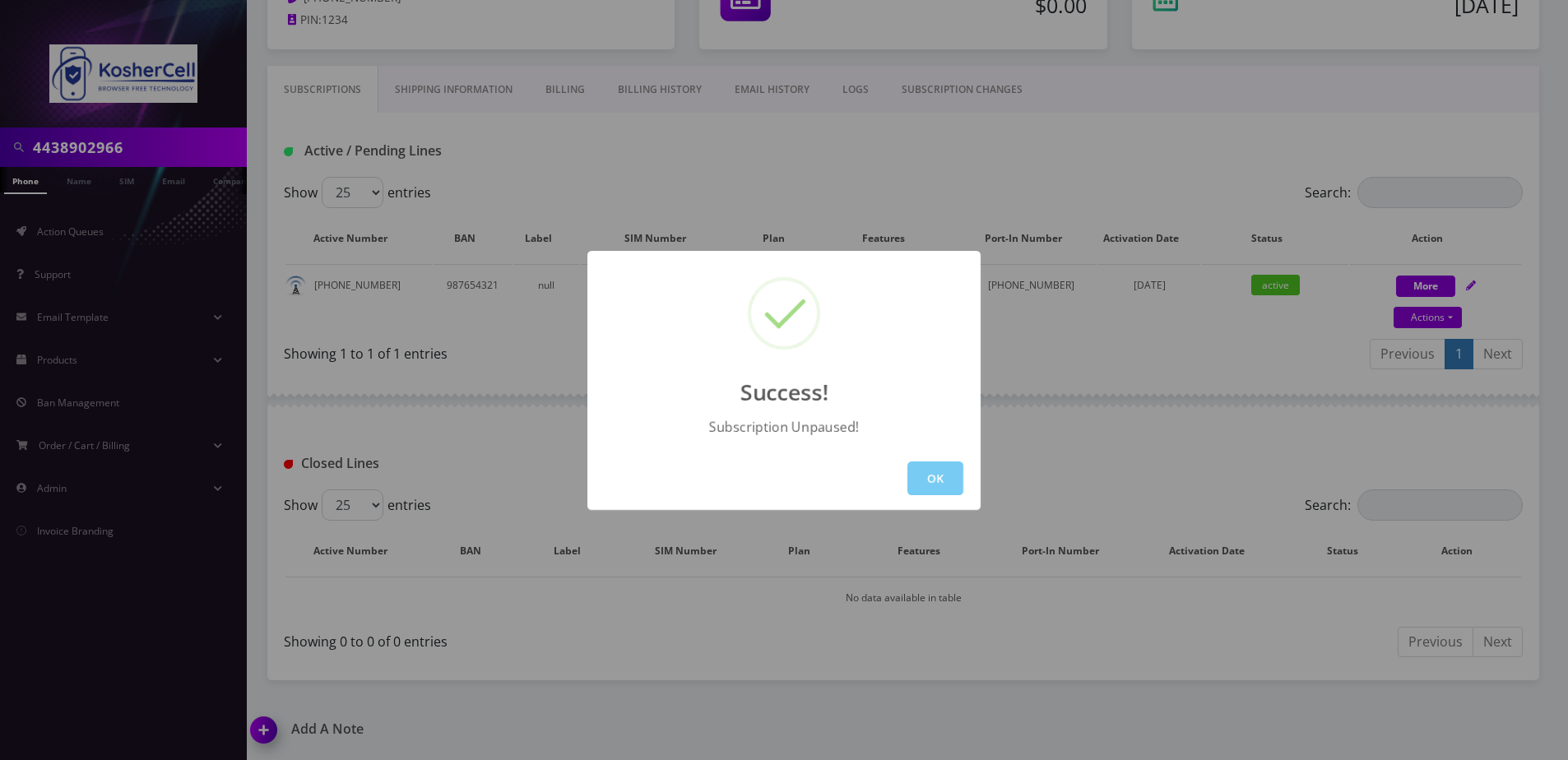
click at [931, 485] on button "OK" at bounding box center [935, 478] width 56 height 34
